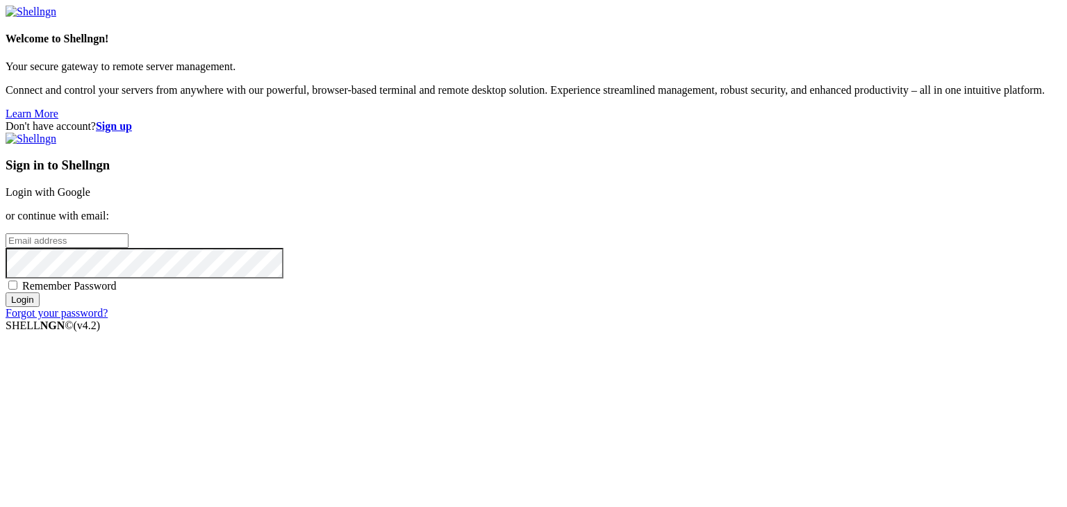
click at [129, 248] on input "email" at bounding box center [67, 240] width 123 height 15
paste input "[EMAIL_ADDRESS][DOMAIN_NAME]"
type input "[EMAIL_ADDRESS][DOMAIN_NAME]"
drag, startPoint x: 631, startPoint y: 244, endPoint x: 552, endPoint y: 246, distance: 79.9
click at [552, 246] on div "Don't have account? Sign up Sign in to Shellngn Login with Google or continue w…" at bounding box center [534, 219] width 1056 height 199
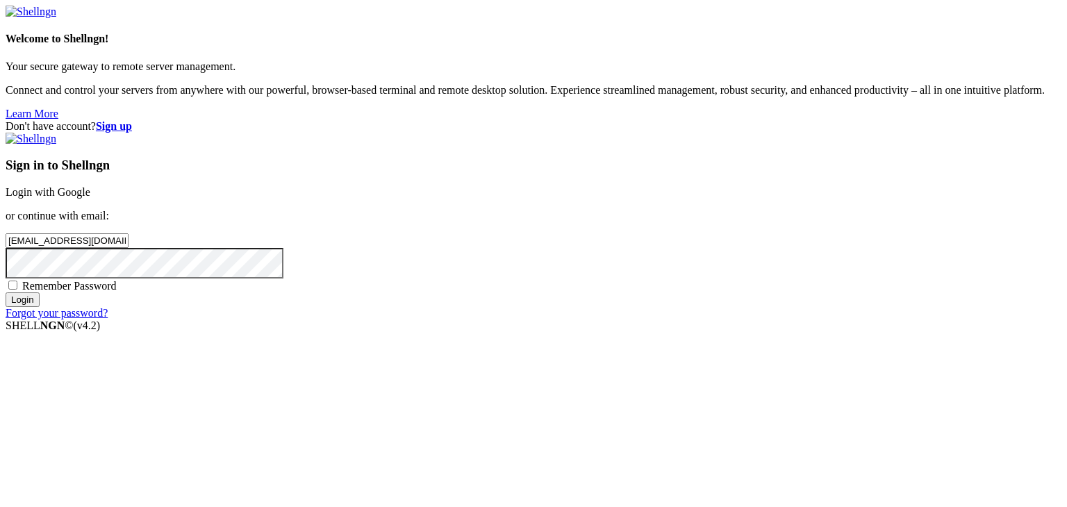
click at [40, 307] on input "Login" at bounding box center [23, 299] width 34 height 15
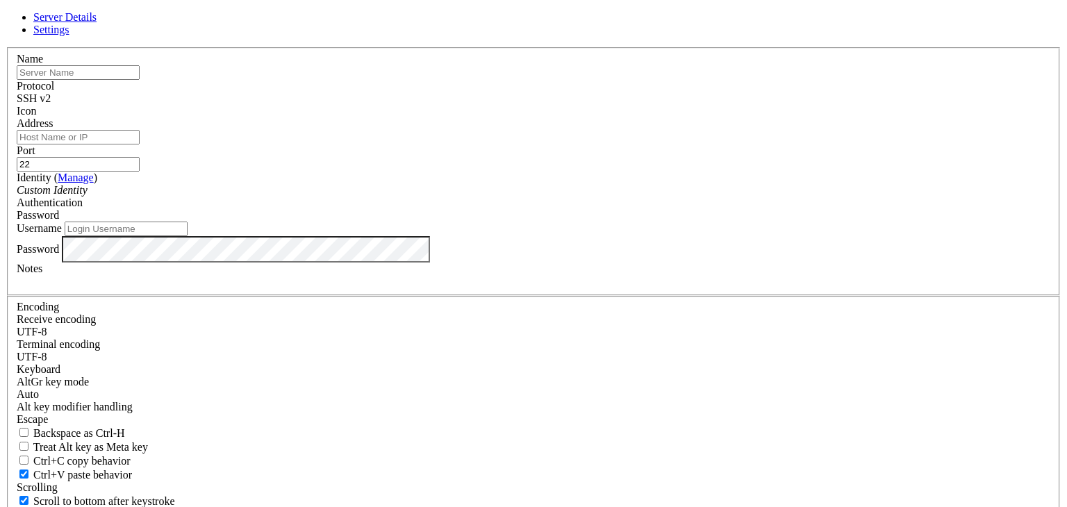
drag, startPoint x: 456, startPoint y: 165, endPoint x: 477, endPoint y: 174, distance: 22.7
click at [140, 144] on input "Address" at bounding box center [78, 137] width 123 height 15
paste input "[TECHNICAL_ID]"
type input "[TECHNICAL_ID]"
click at [140, 80] on input "text" at bounding box center [78, 72] width 123 height 15
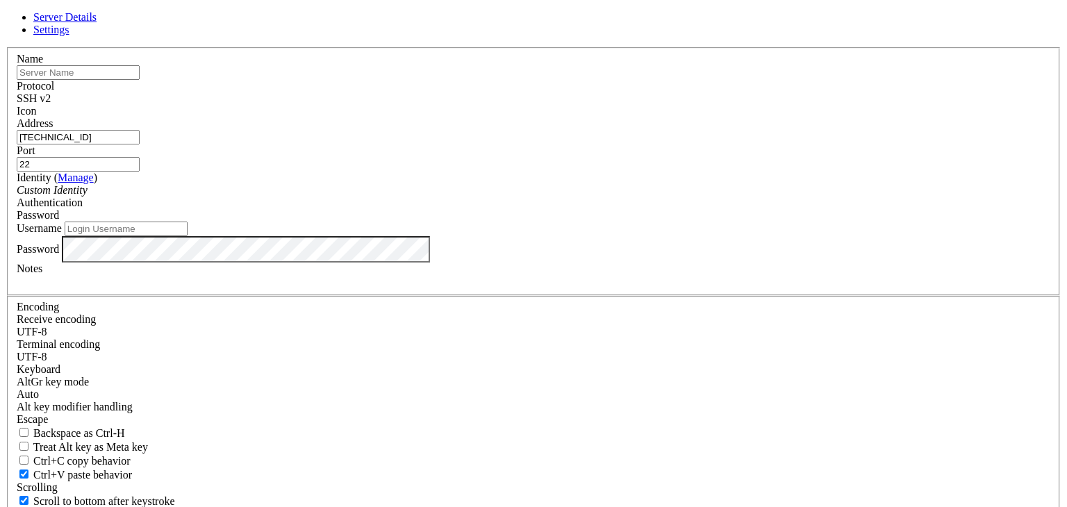
type input "account-726"
click at [188, 236] on input "Username" at bounding box center [126, 229] width 123 height 15
type input "root"
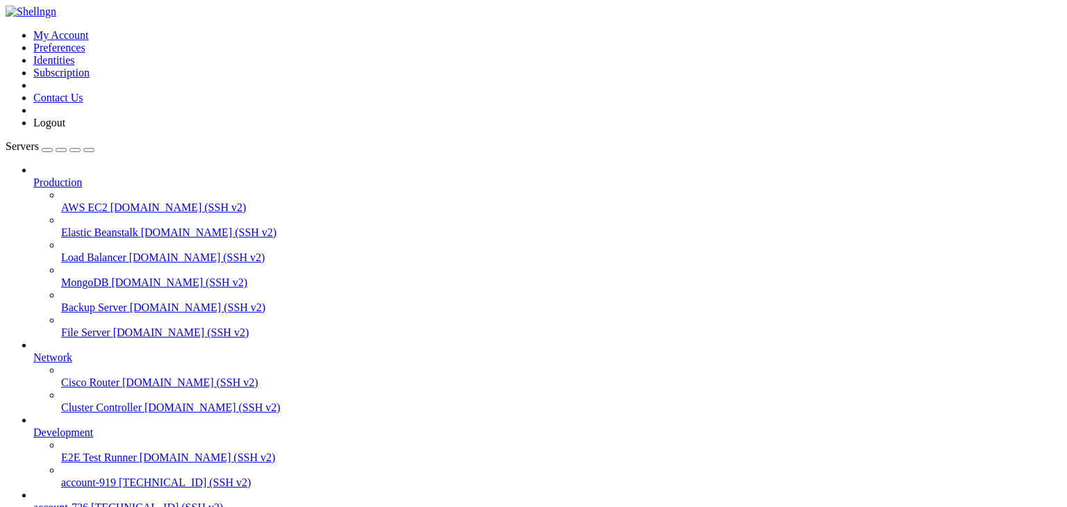
scroll to position [90, 0]
click at [119, 477] on span "[TECHNICAL_ID] (SSH v2)" at bounding box center [185, 483] width 132 height 12
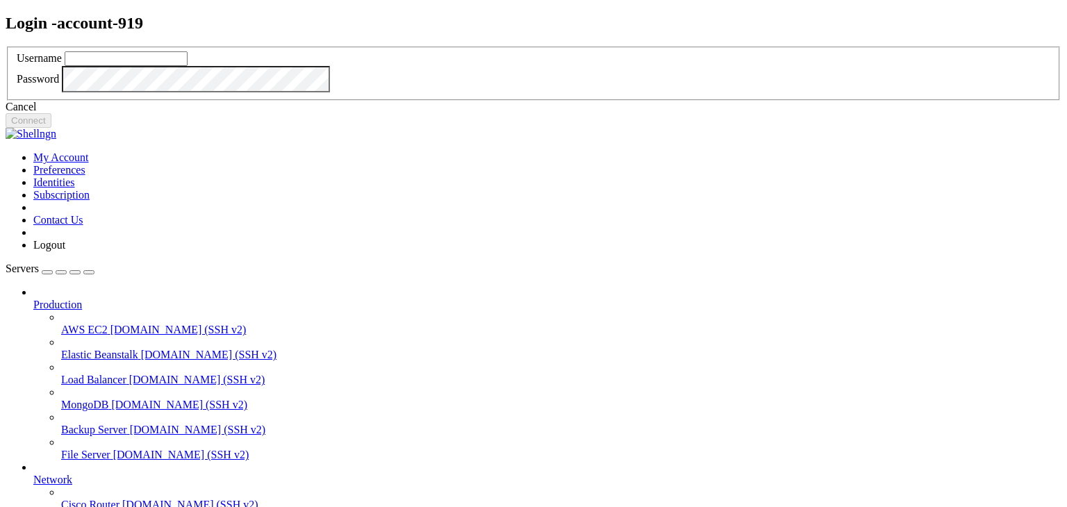
click at [188, 66] on input "text" at bounding box center [126, 58] width 123 height 15
drag, startPoint x: 559, startPoint y: 336, endPoint x: 509, endPoint y: 326, distance: 51.8
click at [559, 113] on div "Cancel" at bounding box center [534, 107] width 1056 height 13
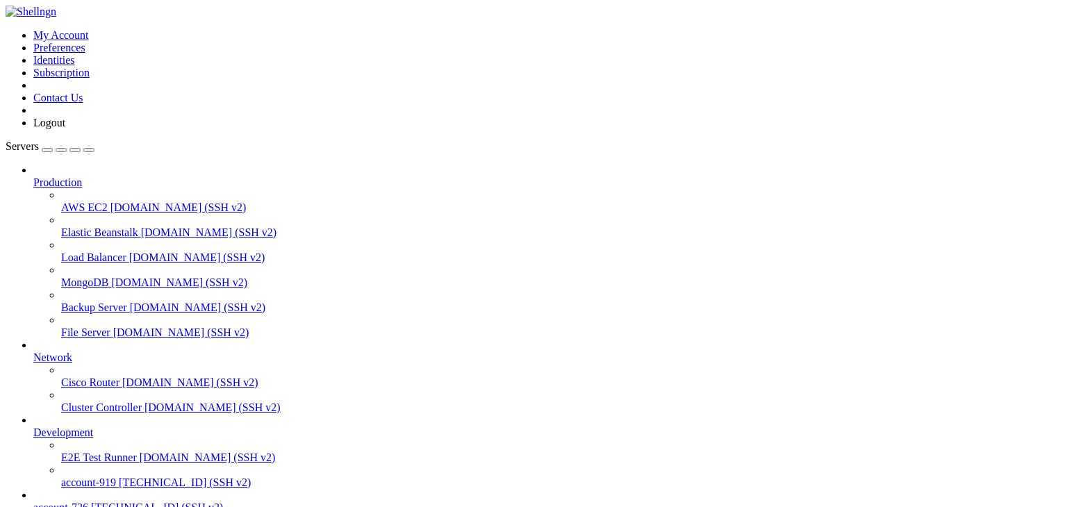
scroll to position [90, 0]
click at [111, 502] on span "[TECHNICAL_ID] (SSH v2)" at bounding box center [157, 508] width 132 height 12
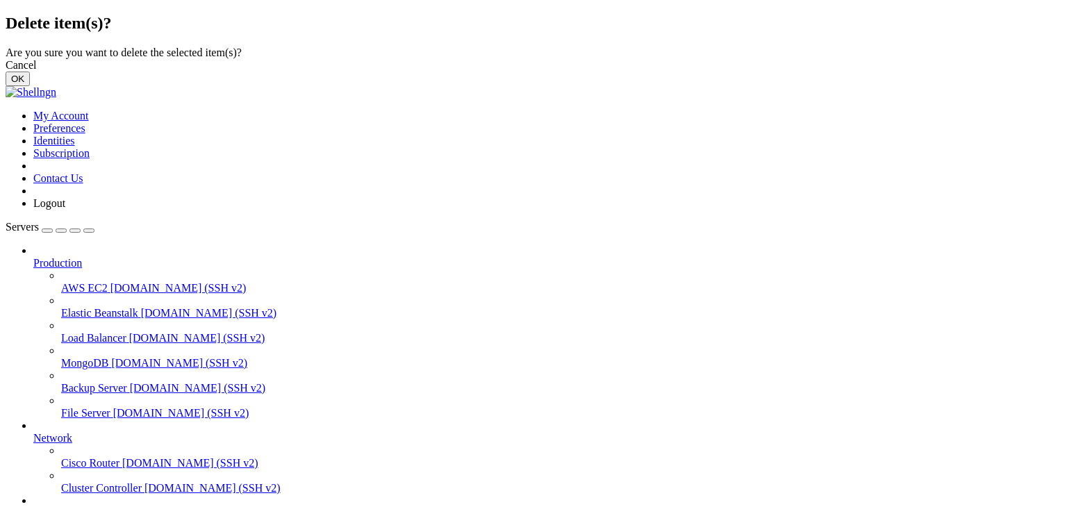
click at [30, 86] on button "OK" at bounding box center [18, 79] width 24 height 15
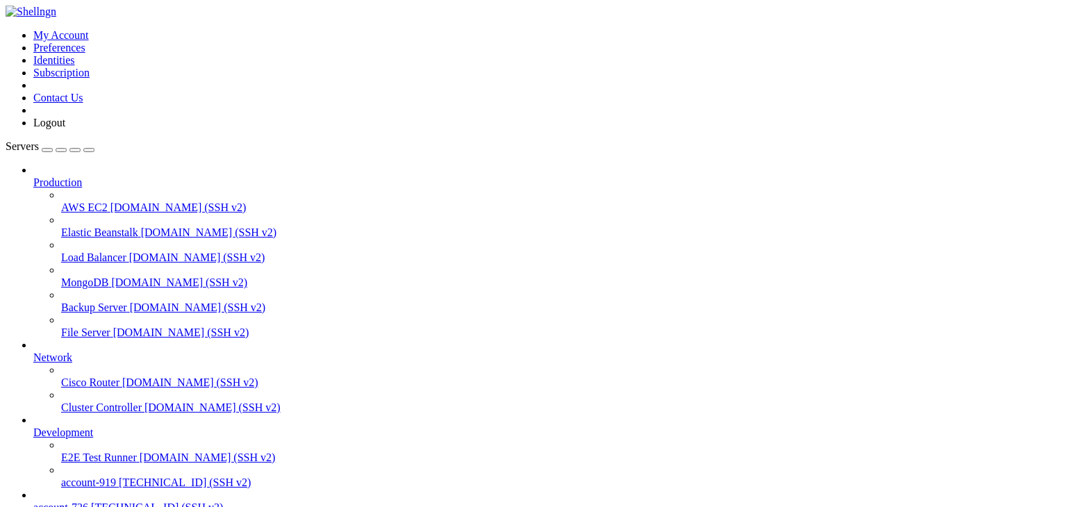
scroll to position [53, 0]
type input "/root"
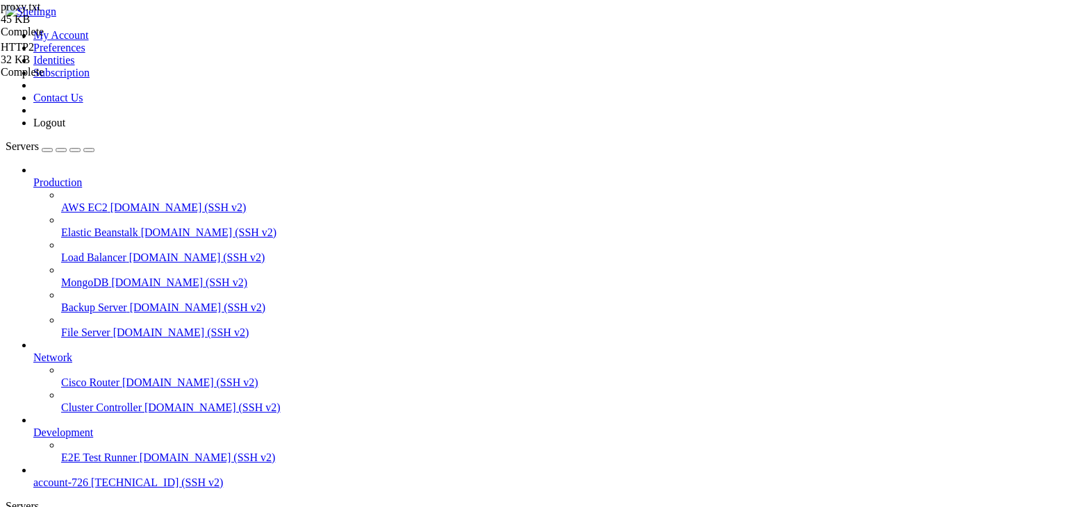
drag, startPoint x: 88, startPoint y: 1104, endPoint x: 272, endPoint y: 1168, distance: 194.4
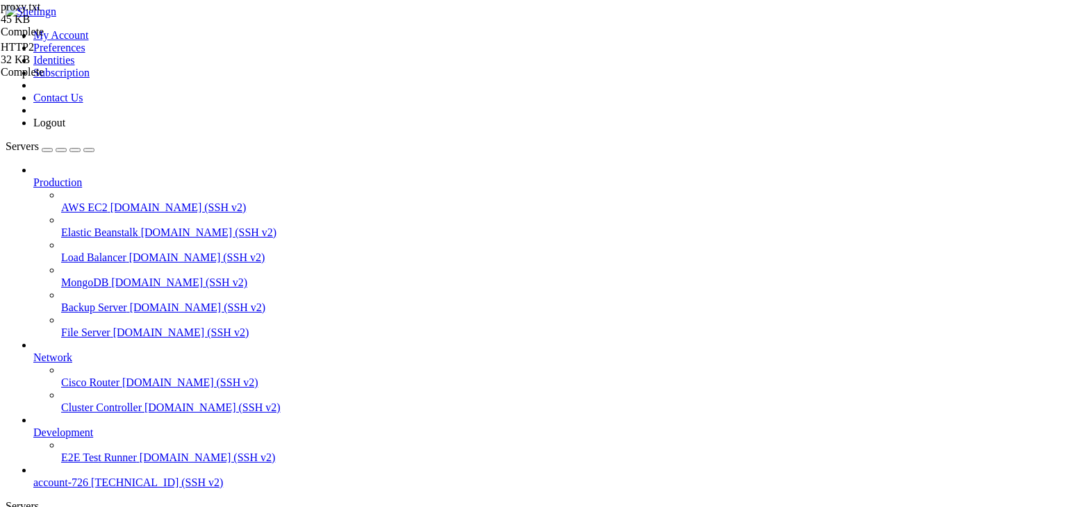
drag, startPoint x: 88, startPoint y: 1116, endPoint x: 365, endPoint y: 1023, distance: 291.5
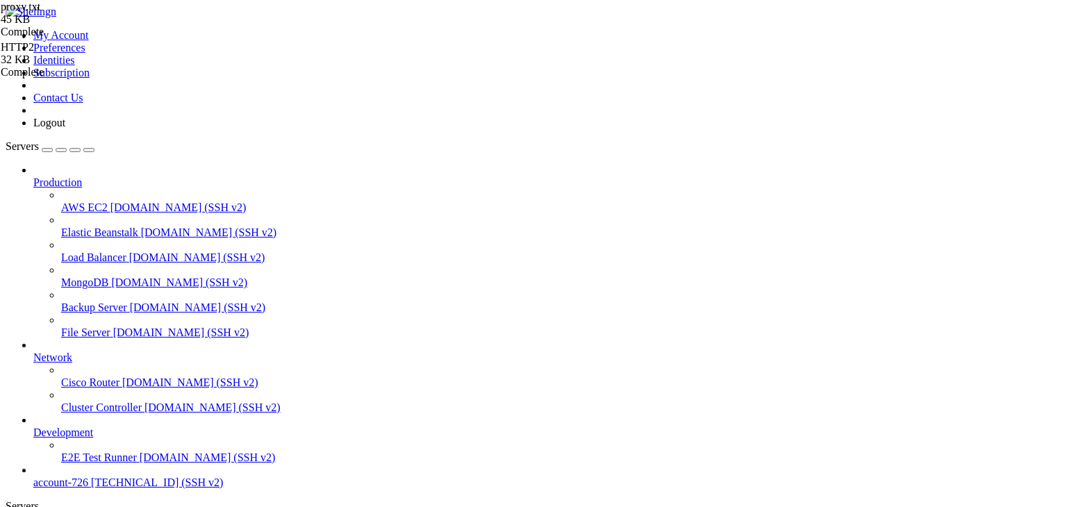
click at [88, 477] on span "account-726" at bounding box center [60, 483] width 55 height 12
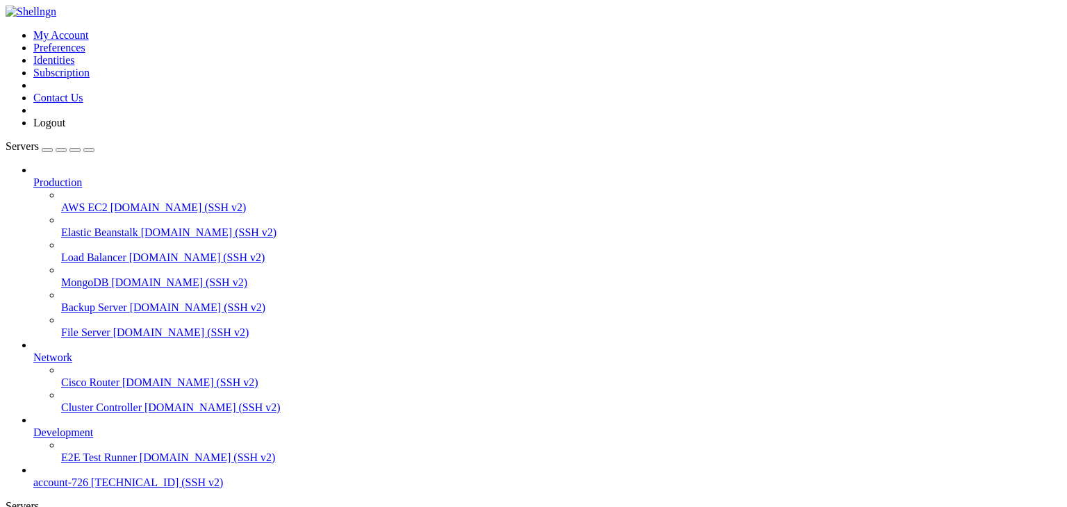
drag, startPoint x: 609, startPoint y: 199, endPoint x: 719, endPoint y: 4, distance: 223.4
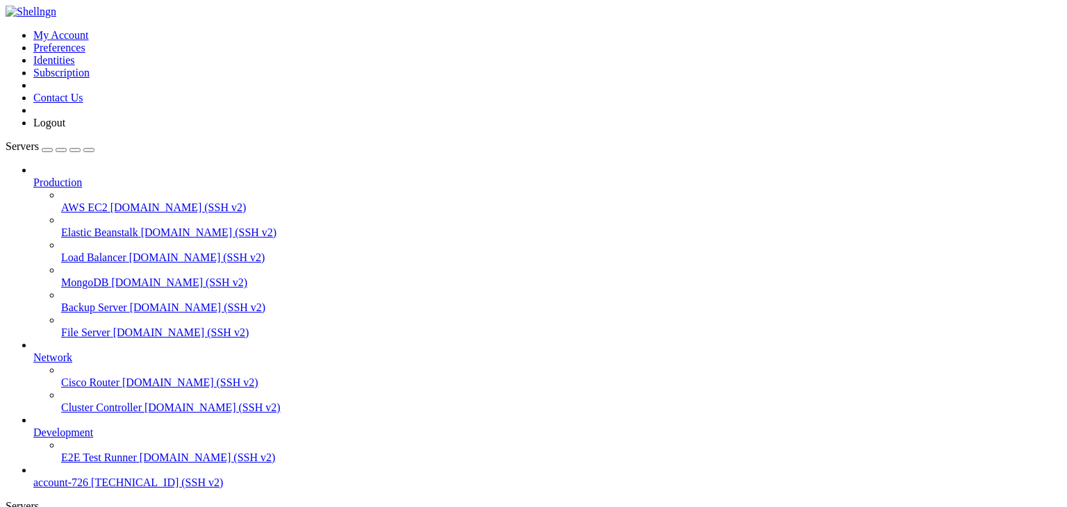
scroll to position [6, 1]
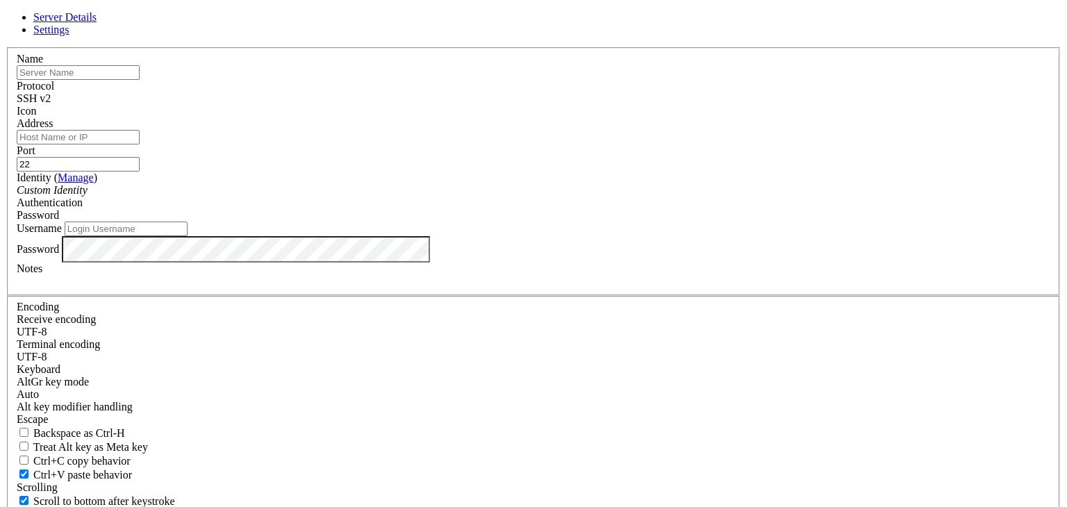
click at [75, 393] on div "Server Details Settings Name Protocol SSH v2 Icon" at bounding box center [534, 298] width 1056 height 574
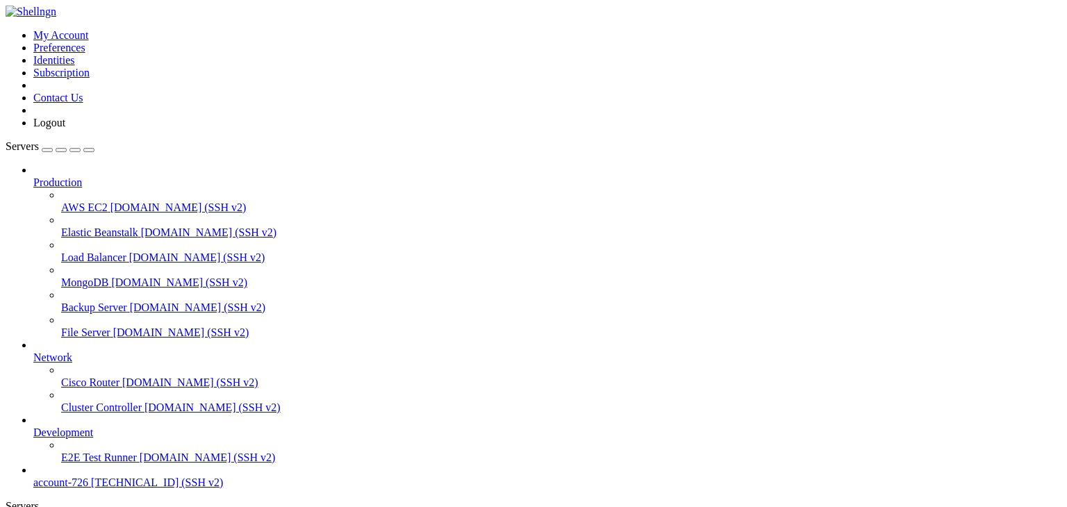
click at [82, 477] on div "account-726 [TECHNICAL_ID] (SSH v2)" at bounding box center [547, 483] width 1028 height 13
click at [82, 477] on span "account-726" at bounding box center [60, 483] width 55 height 12
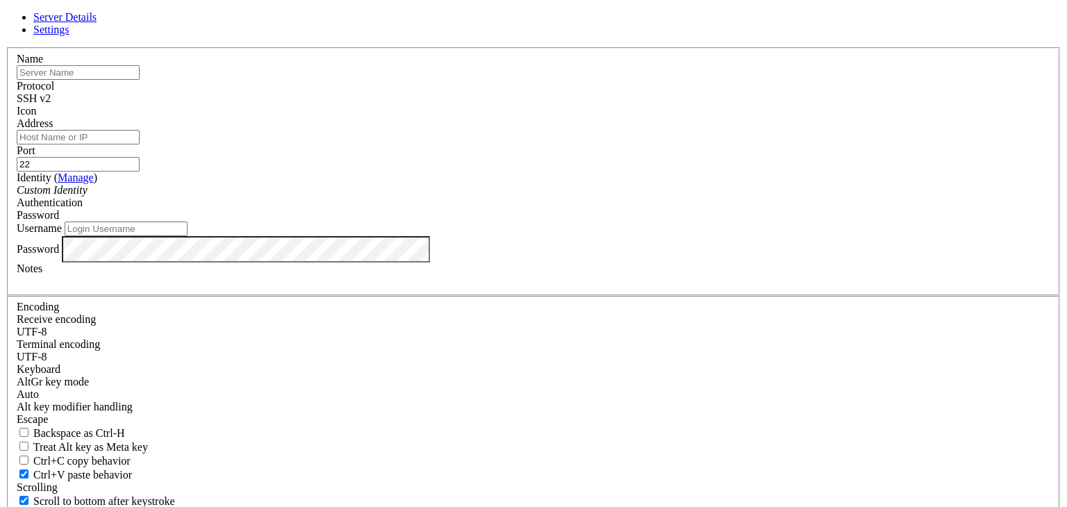
click at [6, 47] on link at bounding box center [6, 47] width 0 height 0
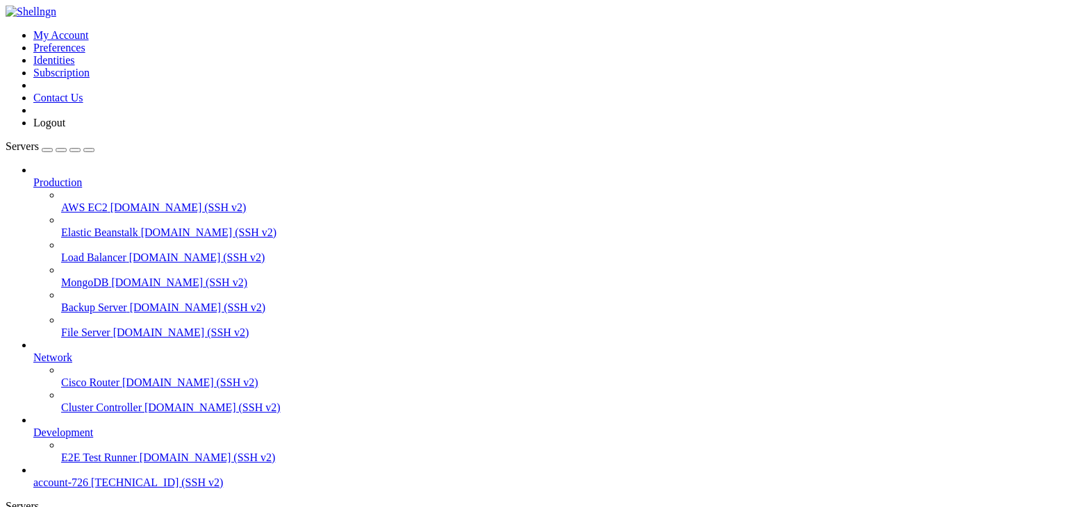
click at [91, 479] on span "[TECHNICAL_ID] (SSH v2)" at bounding box center [157, 483] width 132 height 12
